Goal: Task Accomplishment & Management: Use online tool/utility

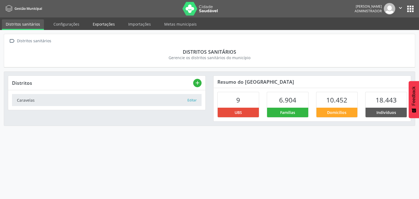
click at [103, 23] on link "Exportações" at bounding box center [104, 24] width 30 height 10
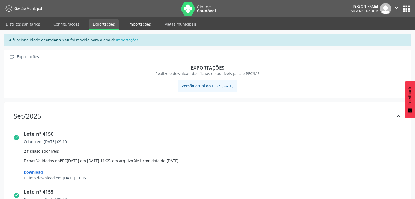
click at [136, 25] on link "Importações" at bounding box center [139, 24] width 30 height 10
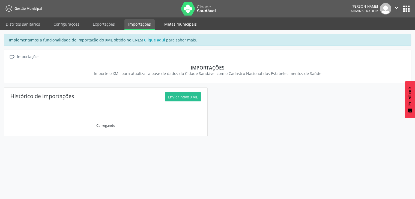
click at [172, 20] on link "Metas municipais" at bounding box center [180, 24] width 40 height 10
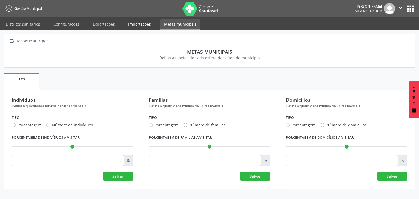
click at [125, 28] on link "Importações" at bounding box center [139, 24] width 30 height 10
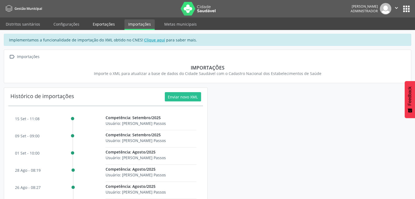
click at [110, 23] on link "Exportações" at bounding box center [104, 24] width 30 height 10
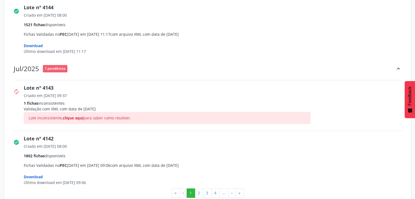
scroll to position [849, 0]
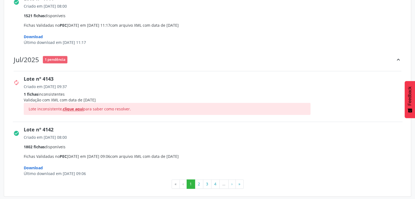
click at [70, 106] on span "clique aqui" at bounding box center [73, 108] width 20 height 5
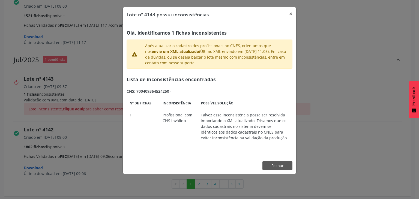
drag, startPoint x: 136, startPoint y: 92, endPoint x: 169, endPoint y: 89, distance: 32.3
click at [169, 89] on div "CNS: 700409364524250 -" at bounding box center [210, 91] width 166 height 6
copy div "700409364524250"
click at [276, 165] on button "Fechar" at bounding box center [277, 165] width 30 height 9
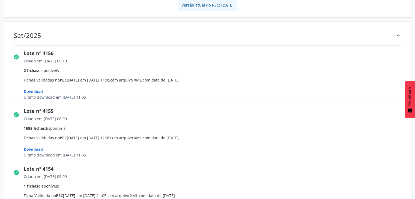
scroll to position [0, 0]
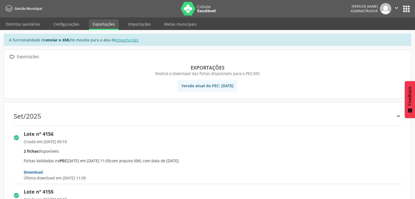
click at [409, 14] on div "[PERSON_NAME] Administrador  Configurações Sair apps" at bounding box center [380, 8] width 61 height 11
click at [407, 10] on button "apps" at bounding box center [406, 9] width 10 height 10
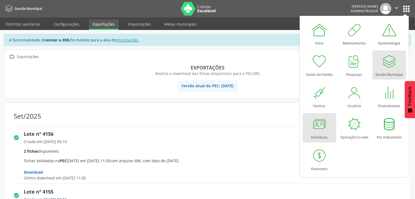
click at [325, 122] on div at bounding box center [319, 124] width 16 height 16
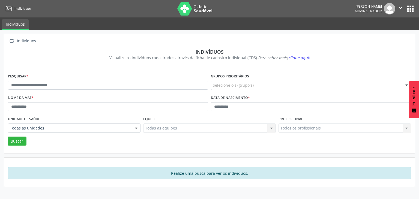
click at [412, 10] on button "apps" at bounding box center [411, 9] width 10 height 10
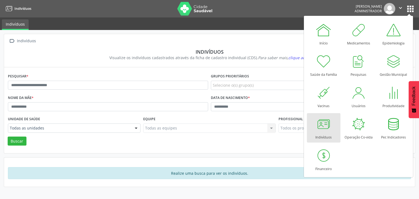
click at [290, 128] on div "Todos os profissionais Todos os profissionais Nenhum resultado encontrado para:…" at bounding box center [344, 128] width 133 height 9
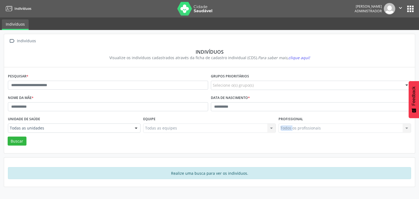
click at [290, 128] on div "Todos os profissionais Todos os profissionais Nenhum resultado encontrado para:…" at bounding box center [344, 128] width 133 height 9
click at [308, 126] on div "Todos os profissionais Todos os profissionais Nenhum resultado encontrado para:…" at bounding box center [344, 128] width 133 height 9
click at [310, 129] on div "Todos os profissionais Todos os profissionais Nenhum resultado encontrado para:…" at bounding box center [344, 128] width 133 height 9
click at [413, 7] on button "apps" at bounding box center [411, 9] width 10 height 10
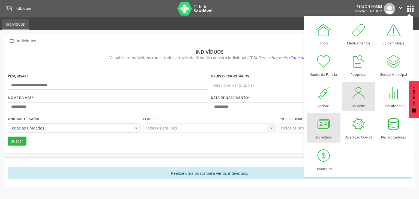
click at [354, 102] on div "Usuários" at bounding box center [359, 104] width 14 height 7
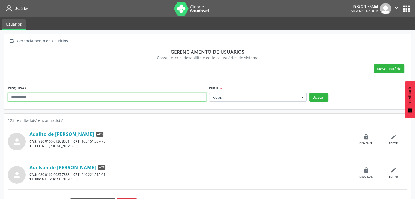
click at [86, 98] on input "text" at bounding box center [107, 97] width 198 height 9
paste input "**********"
type input "**********"
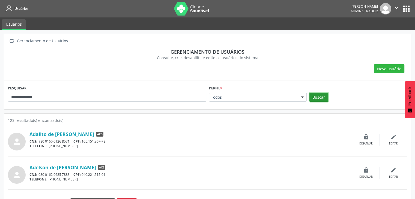
click at [317, 98] on button "Buscar" at bounding box center [318, 97] width 19 height 9
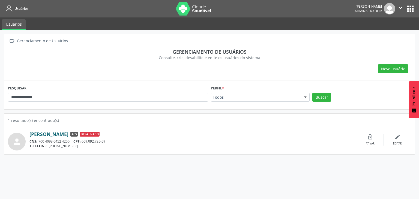
click at [68, 134] on link "[PERSON_NAME]" at bounding box center [48, 134] width 39 height 6
click at [192, 7] on img at bounding box center [193, 9] width 35 height 14
